Goal: Check status

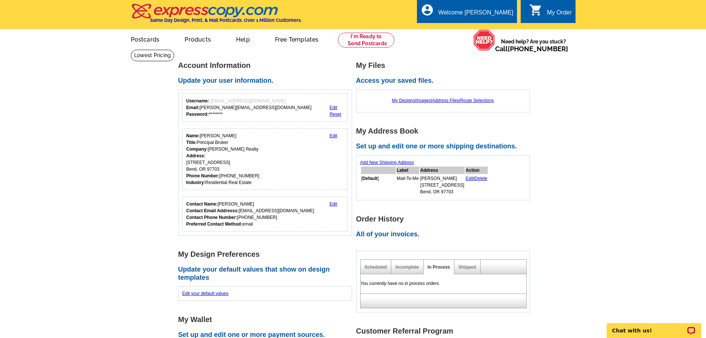
click at [464, 263] on div "Shipped" at bounding box center [467, 266] width 26 height 14
click at [468, 268] on link "Shipped" at bounding box center [466, 266] width 17 height 5
click at [434, 267] on link "In Process" at bounding box center [439, 266] width 23 height 5
click at [455, 272] on div "Shipped" at bounding box center [467, 266] width 26 height 14
click at [472, 267] on link "Shipped" at bounding box center [466, 266] width 17 height 5
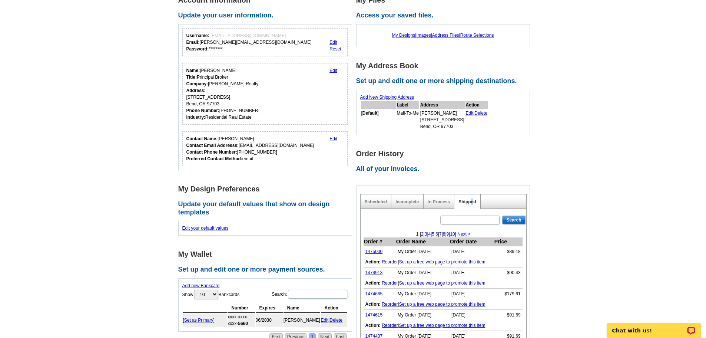
scroll to position [74, 0]
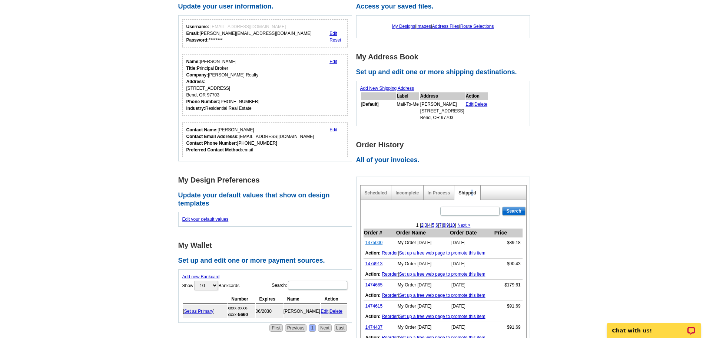
click at [375, 245] on link "1475000" at bounding box center [373, 242] width 17 height 5
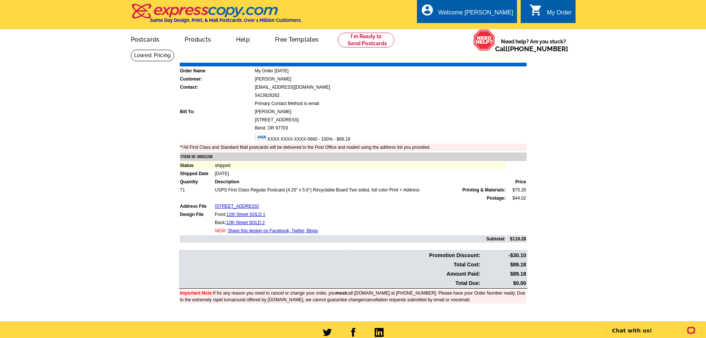
click at [507, 54] on div "Download Invoice | Print Invoice" at bounding box center [480, 57] width 93 height 9
click at [505, 60] on link "Print Invoice" at bounding box center [507, 57] width 39 height 6
